Goal: Task Accomplishment & Management: Complete application form

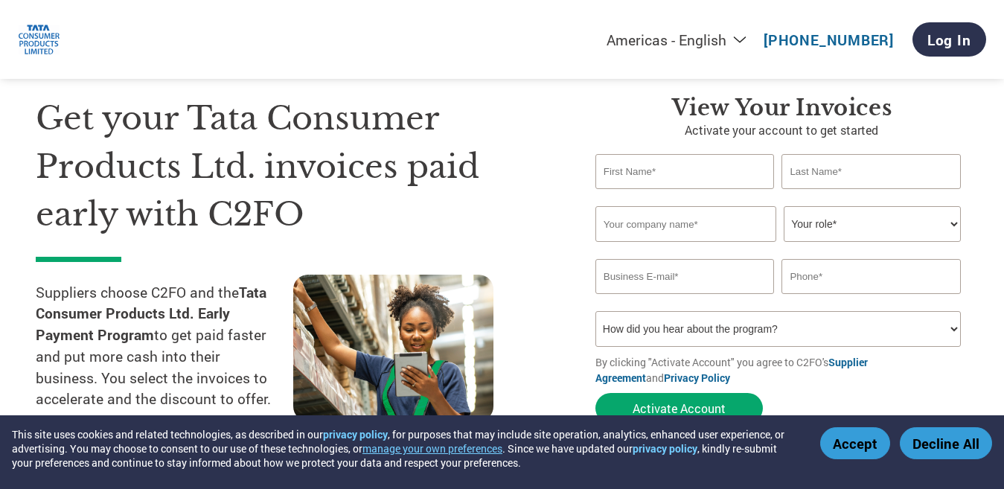
scroll to position [74, 0]
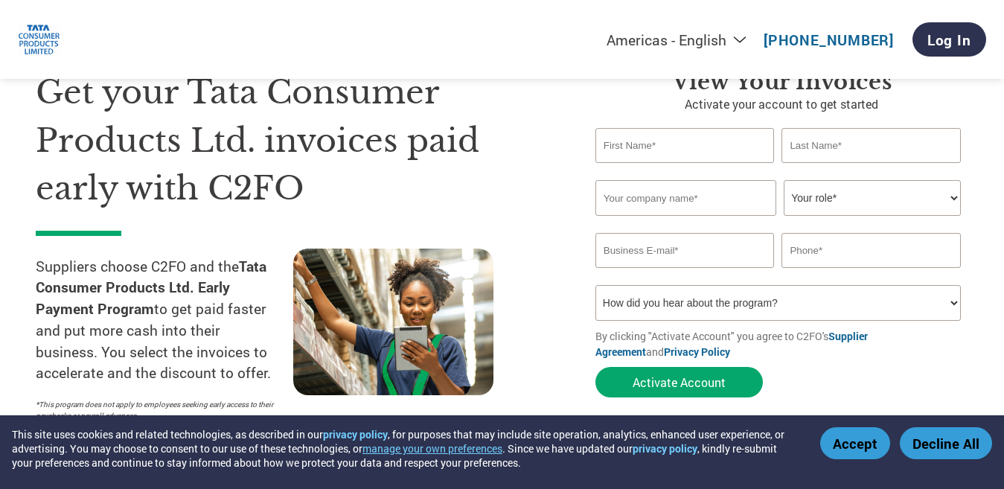
click at [682, 139] on input "text" at bounding box center [684, 145] width 179 height 35
type input "Asif"
click at [844, 142] on input "text" at bounding box center [870, 145] width 179 height 35
type input "[PERSON_NAME]"
click at [716, 205] on input "text" at bounding box center [685, 198] width 181 height 36
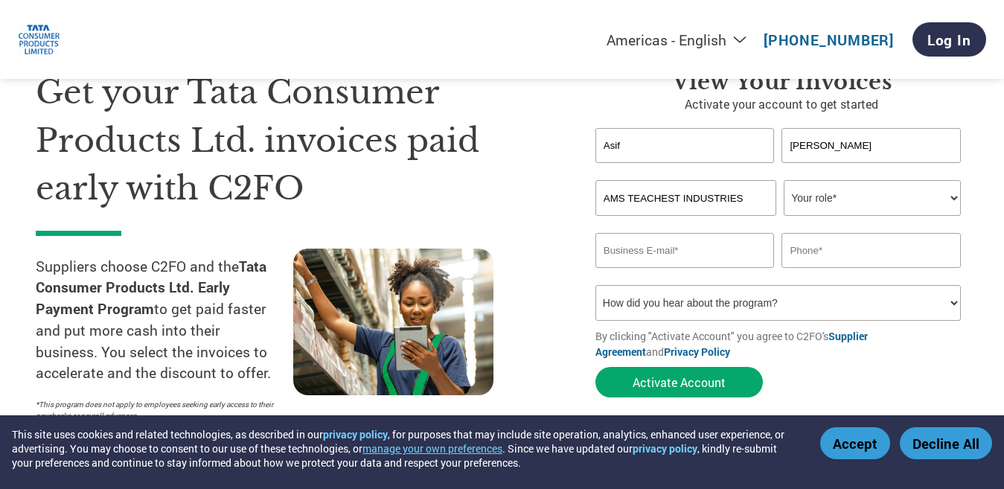
type input "AMS TEACHEST INDUSTRIES"
click at [813, 192] on select "Your role* CFO Controller Credit Manager Finance Director Treasurer CEO Preside…" at bounding box center [871, 198] width 177 height 36
select select "CONTROLLER"
click at [783, 180] on select "Your role* CFO Controller Credit Manager Finance Director Treasurer CEO Preside…" at bounding box center [871, 198] width 177 height 36
click at [673, 248] on input "email" at bounding box center [684, 250] width 179 height 35
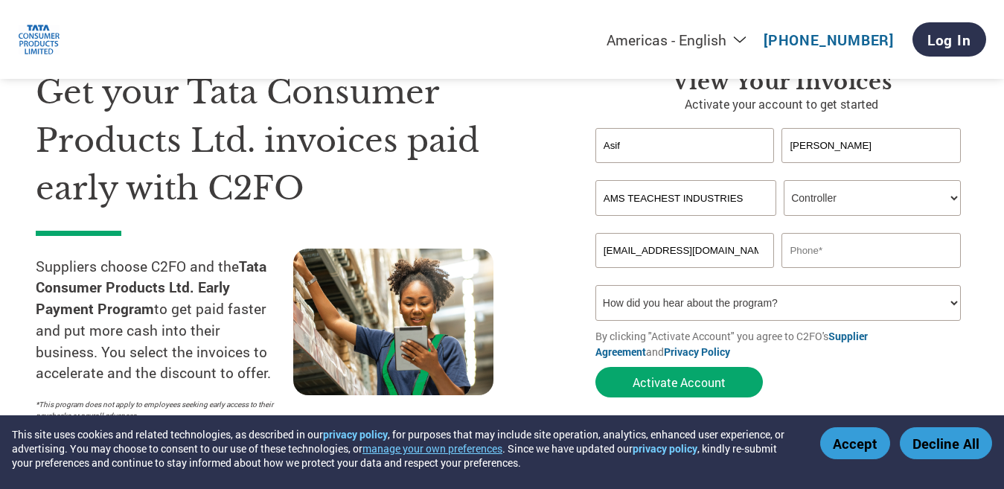
type input "[EMAIL_ADDRESS][DOMAIN_NAME]"
click at [785, 246] on input "text" at bounding box center [870, 250] width 179 height 35
type input "9677885353"
click at [735, 304] on select "How did you hear about the program? Received a letter Email Social Media Online…" at bounding box center [777, 303] width 365 height 36
click at [503, 288] on div at bounding box center [421, 338] width 257 height 181
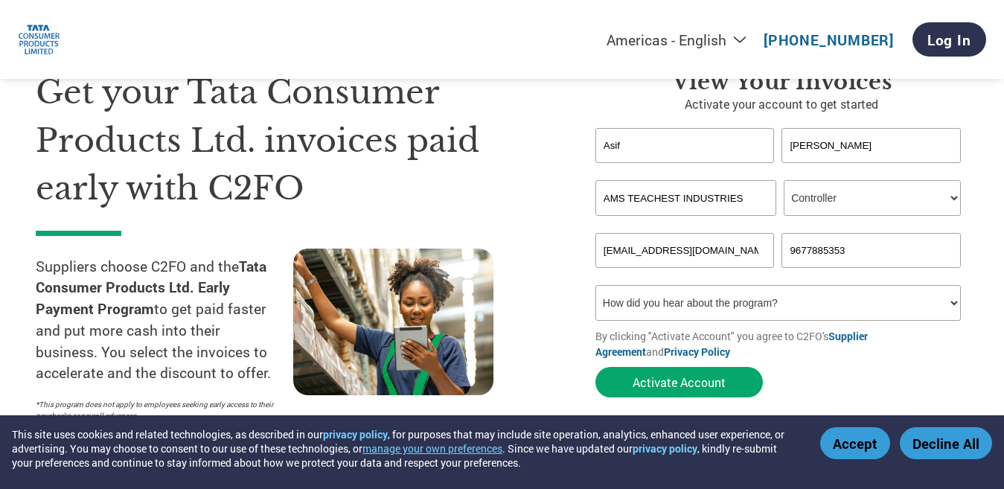
click at [665, 307] on select "How did you hear about the program? Received a letter Email Social Media Online…" at bounding box center [777, 303] width 365 height 36
select select "Received a Letter"
click at [595, 285] on select "How did you hear about the program? Received a letter Email Social Media Online…" at bounding box center [777, 303] width 365 height 36
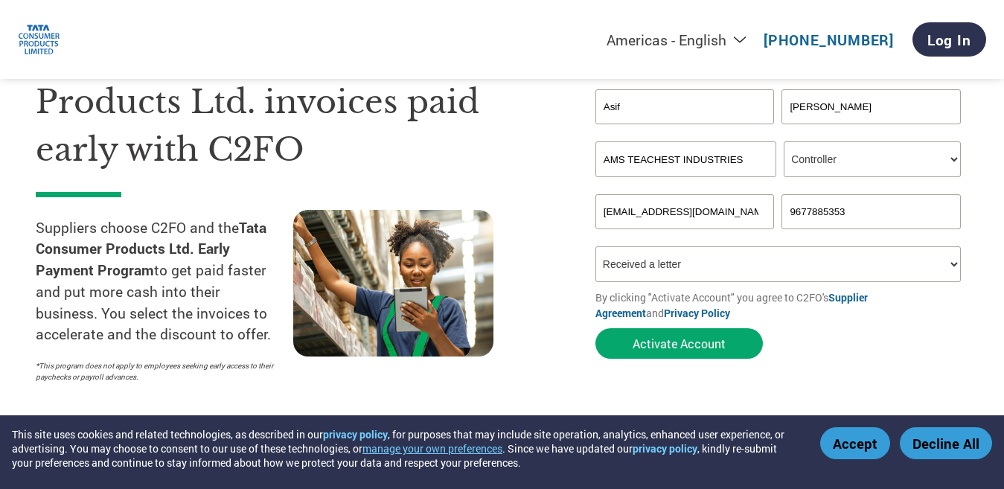
scroll to position [223, 0]
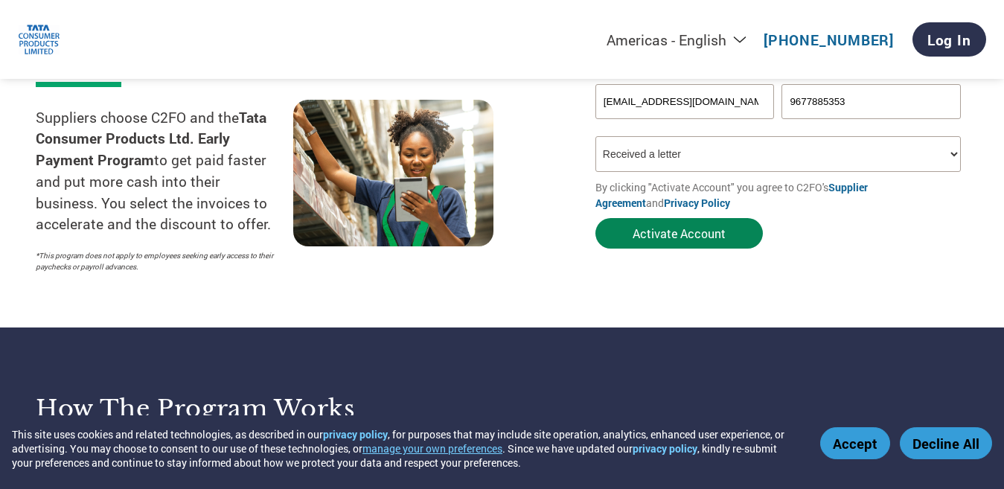
click at [703, 234] on button "Activate Account" at bounding box center [678, 233] width 167 height 31
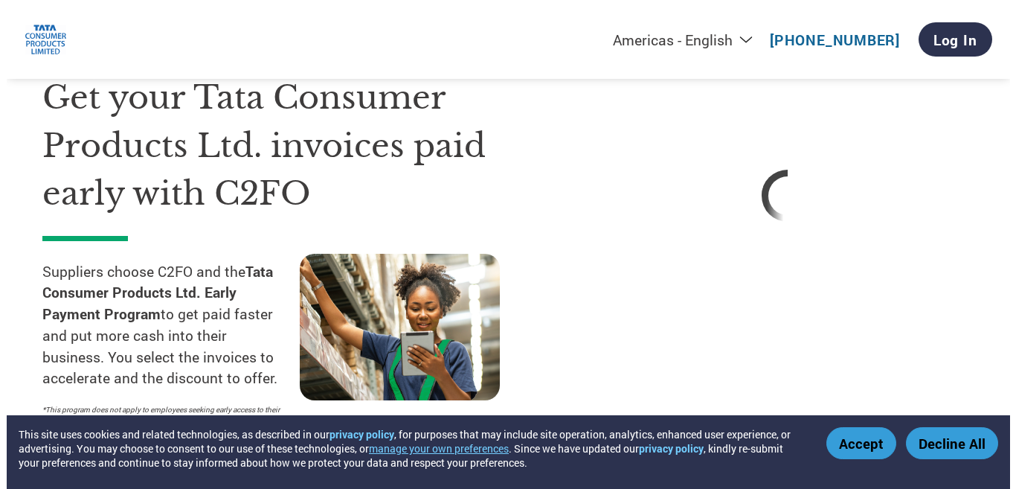
scroll to position [0, 0]
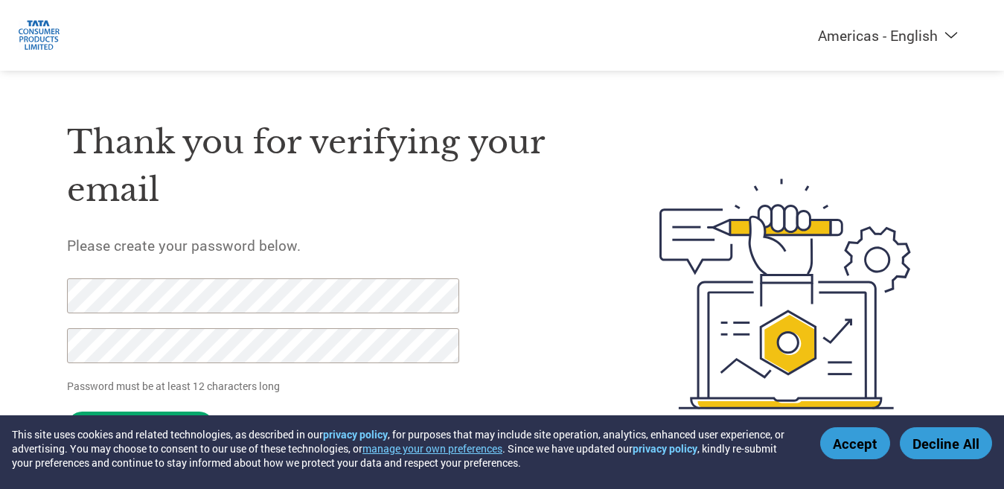
scroll to position [39, 0]
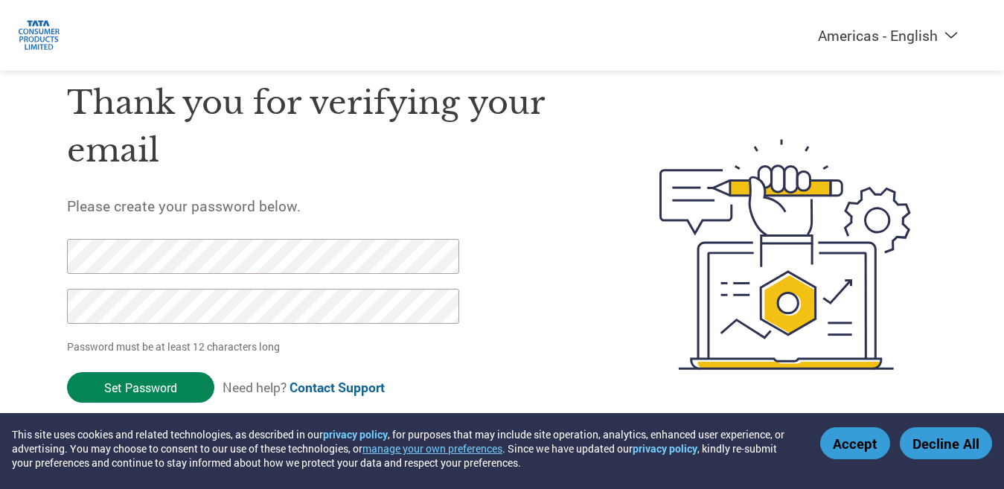
click at [162, 388] on input "Set Password" at bounding box center [140, 387] width 147 height 31
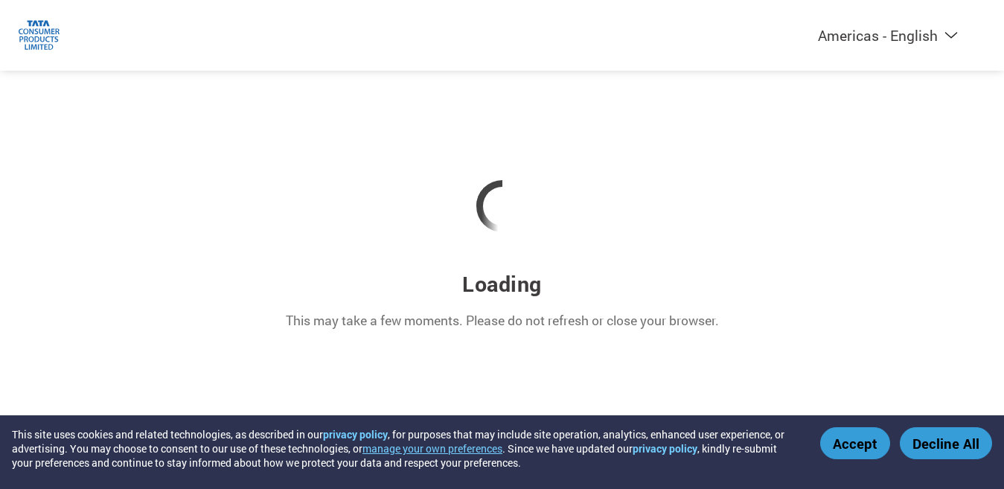
scroll to position [0, 0]
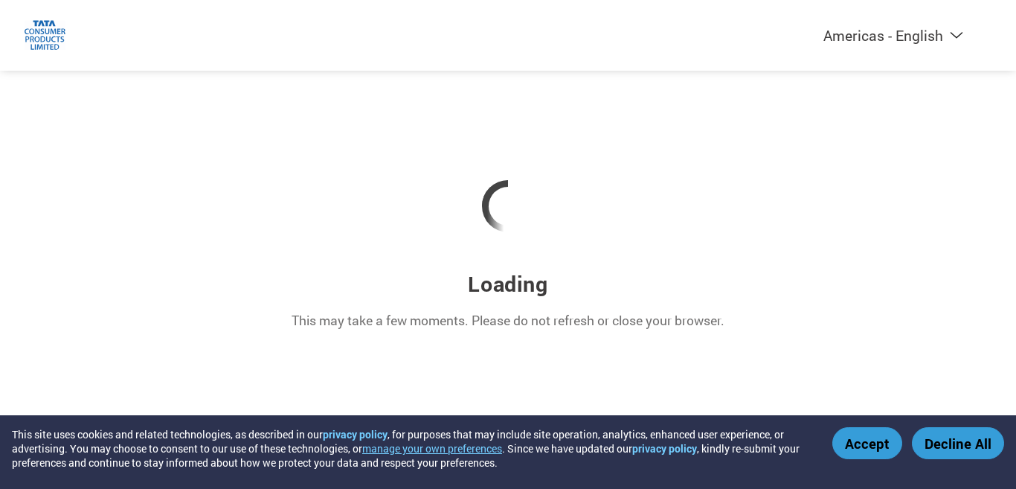
click at [861, 433] on button "Accept" at bounding box center [868, 443] width 70 height 32
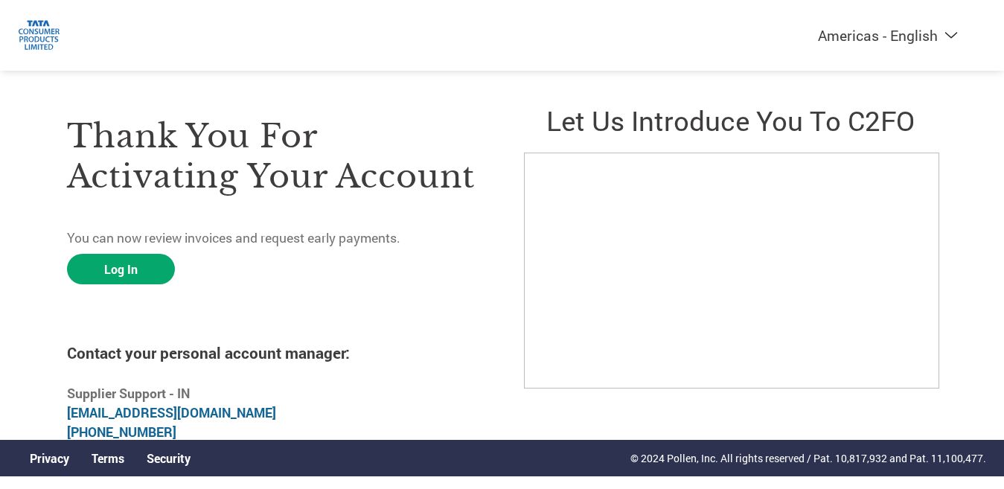
scroll to position [16, 0]
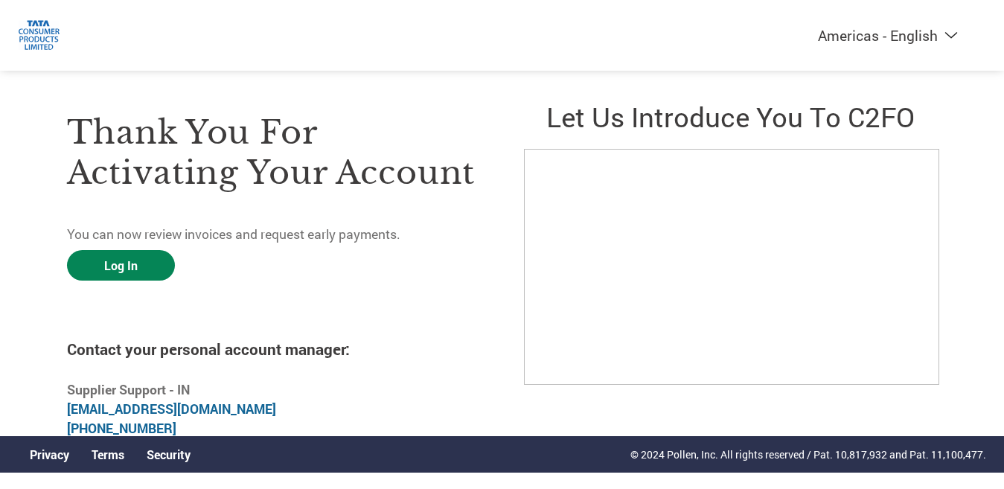
click at [113, 266] on link "Log In" at bounding box center [121, 265] width 108 height 31
